Goal: Information Seeking & Learning: Find specific page/section

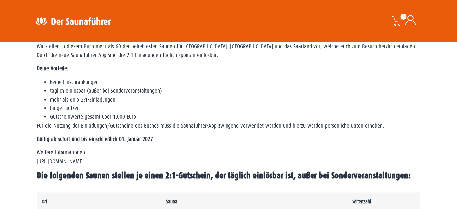
scroll to position [210, 0]
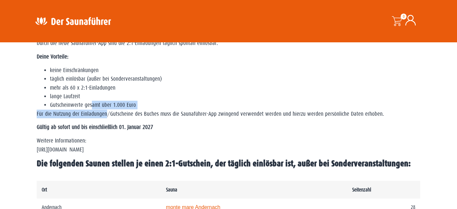
drag, startPoint x: 92, startPoint y: 106, endPoint x: 106, endPoint y: 117, distance: 18.7
click at [106, 117] on div "WICHTIG: DIESE REGION IST AUCH REIN IN DER APP VERFÜGBAR – SOLLTEST DU SIE NICH…" at bounding box center [229, 93] width 384 height 152
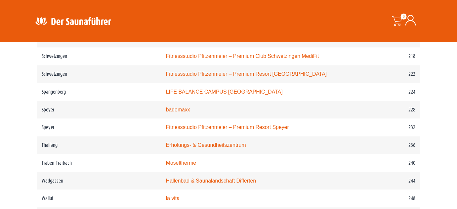
scroll to position [1353, 0]
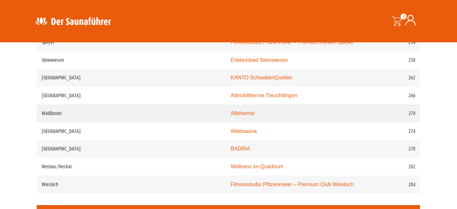
scroll to position [1503, 0]
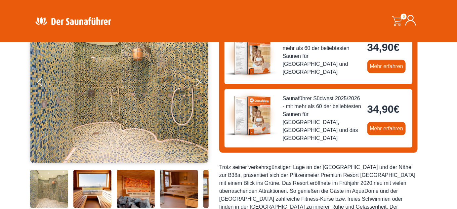
scroll to position [120, 0]
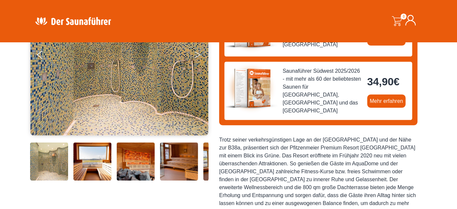
click at [200, 55] on button "Next" at bounding box center [202, 56] width 17 height 17
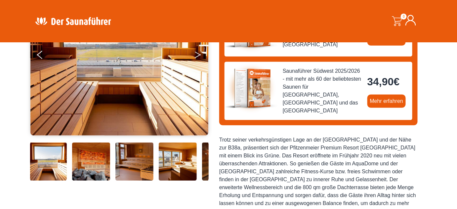
click at [200, 55] on button "Next" at bounding box center [202, 56] width 17 height 17
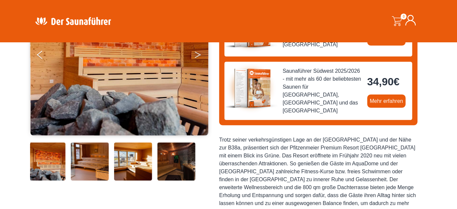
click at [200, 55] on button "Next" at bounding box center [202, 56] width 17 height 17
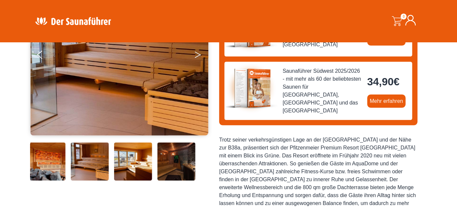
click at [200, 55] on button "Next" at bounding box center [202, 56] width 17 height 17
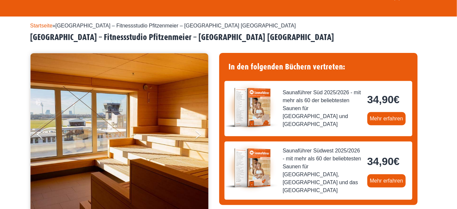
scroll to position [0, 0]
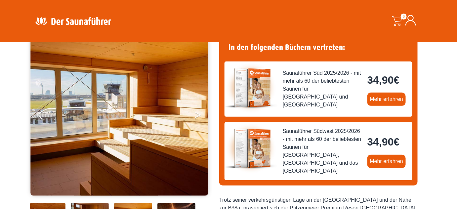
click at [197, 116] on icon "Next" at bounding box center [198, 116] width 6 height 4
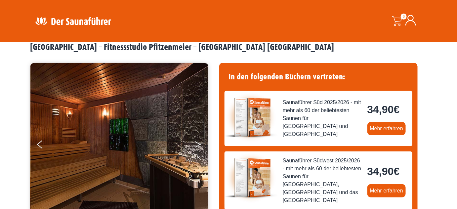
scroll to position [60, 0]
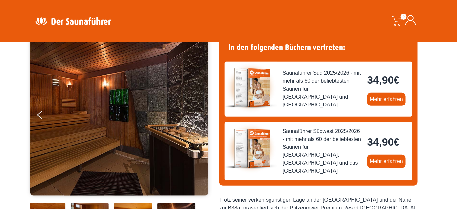
click at [197, 118] on button "Next" at bounding box center [202, 116] width 17 height 17
click at [196, 113] on button "Next" at bounding box center [202, 116] width 17 height 17
click at [196, 112] on icon "Next" at bounding box center [198, 114] width 6 height 4
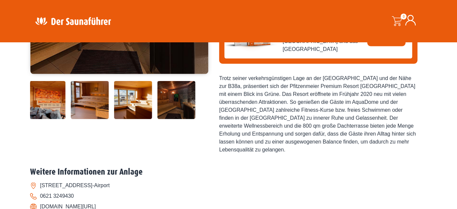
scroll to position [150, 0]
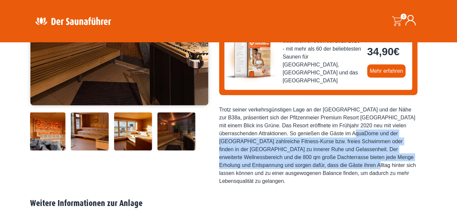
drag, startPoint x: 289, startPoint y: 127, endPoint x: 290, endPoint y: 158, distance: 31.8
click at [290, 158] on div "Trotz seiner verkehrsgünstigen Lage an der [GEOGRAPHIC_DATA] und der Nähe zur B…" at bounding box center [318, 145] width 198 height 79
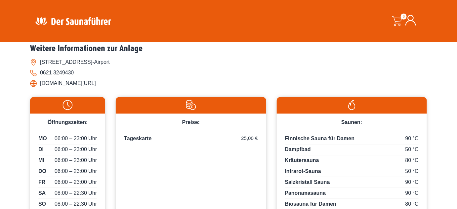
scroll to position [210, 0]
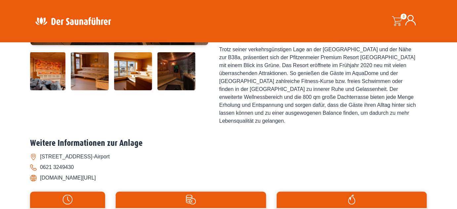
click at [77, 173] on li "[DOMAIN_NAME][URL]" at bounding box center [228, 178] width 397 height 11
click at [84, 174] on li "[DOMAIN_NAME][URL]" at bounding box center [228, 178] width 397 height 11
drag, startPoint x: 38, startPoint y: 173, endPoint x: 142, endPoint y: 170, distance: 104.2
click at [142, 173] on li "[DOMAIN_NAME][URL]" at bounding box center [228, 178] width 397 height 11
copy li "[DOMAIN_NAME][URL]"
